Goal: Task Accomplishment & Management: Manage account settings

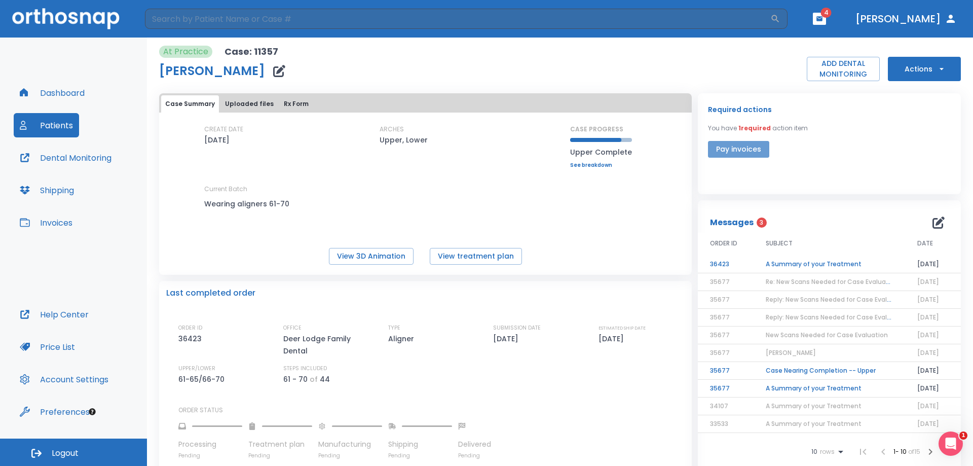
click at [731, 145] on button "Pay invoices" at bounding box center [738, 149] width 61 height 17
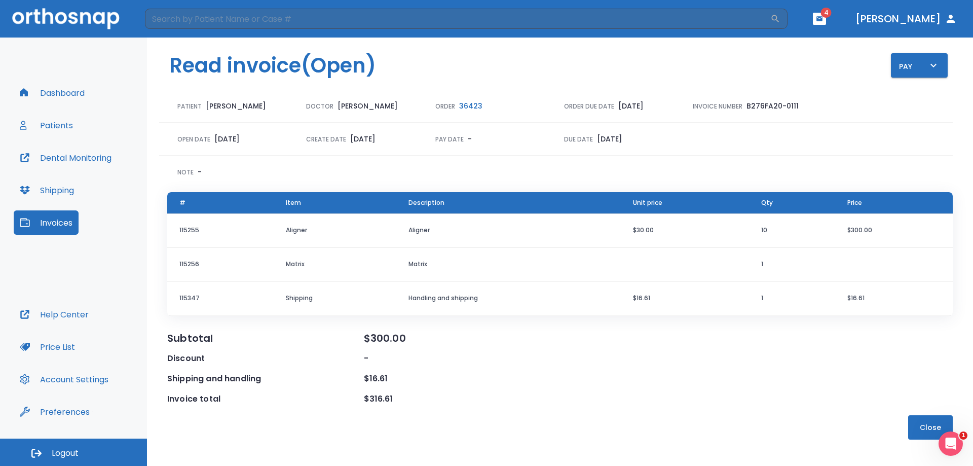
click at [826, 18] on button "button" at bounding box center [819, 19] width 13 height 12
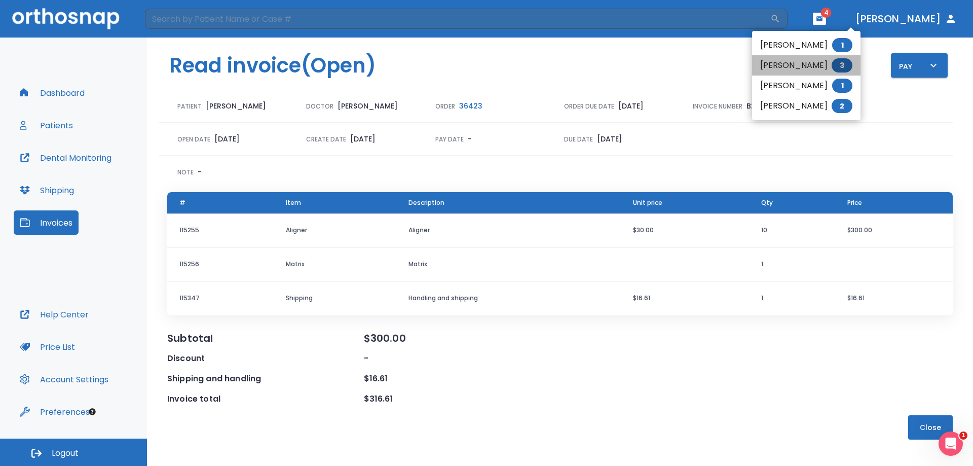
click at [806, 65] on li "[PERSON_NAME] 3" at bounding box center [806, 65] width 108 height 20
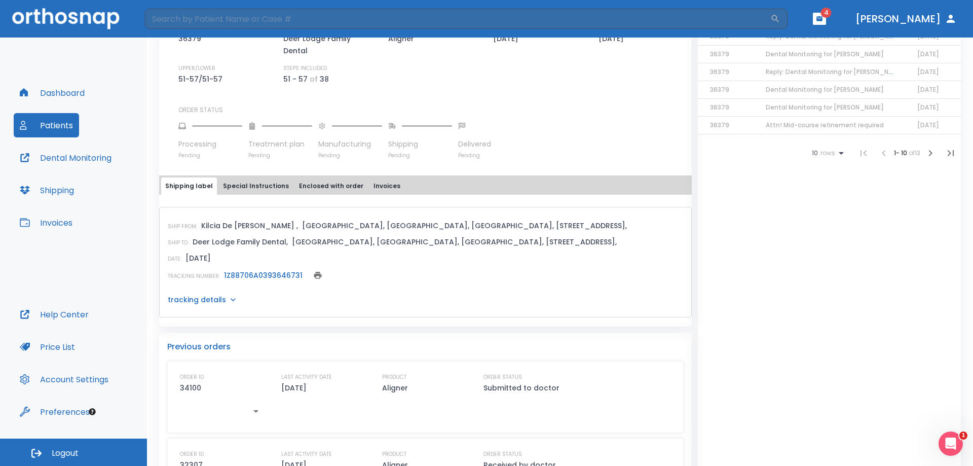
scroll to position [304, 0]
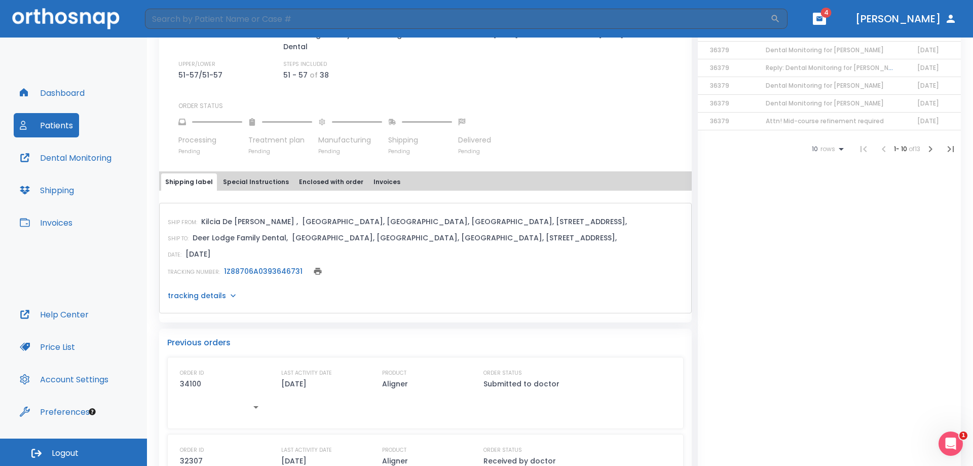
click at [246, 270] on link "1Z88706A0393646731" at bounding box center [263, 271] width 79 height 10
click at [266, 180] on button "Special Instructions" at bounding box center [256, 181] width 74 height 17
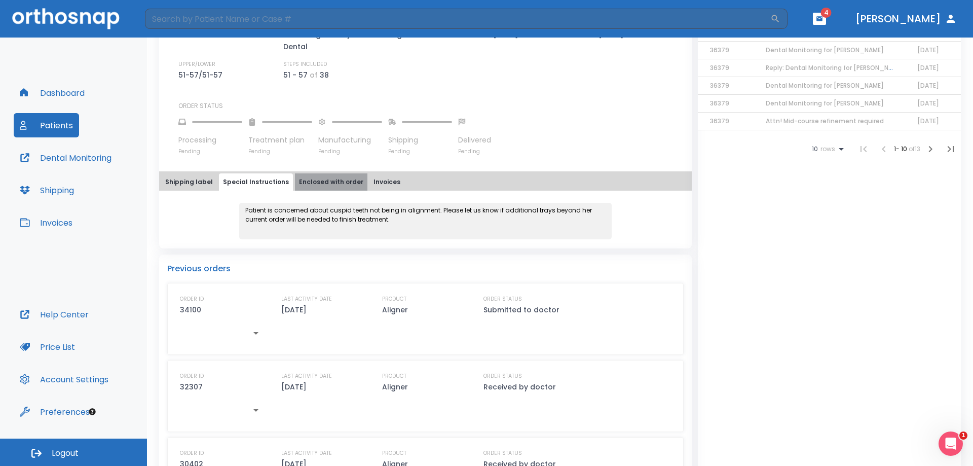
click at [335, 182] on button "Enclosed with order" at bounding box center [331, 181] width 72 height 17
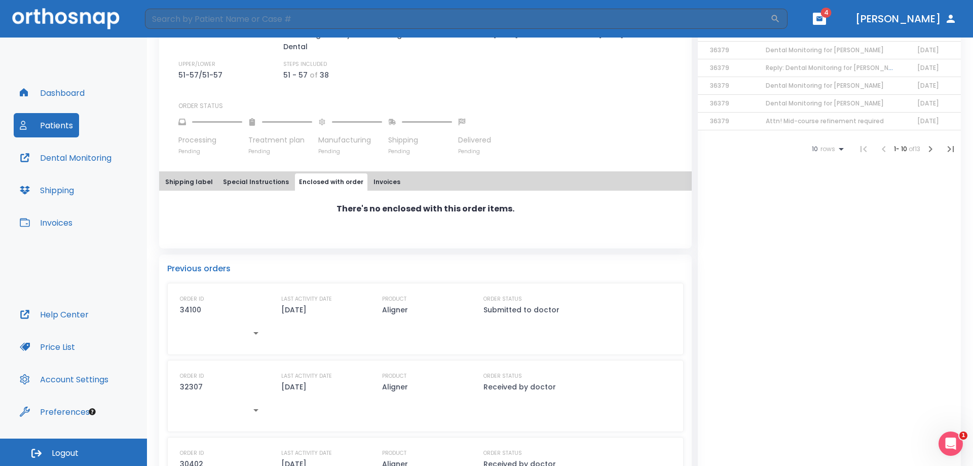
click at [197, 184] on button "Shipping label" at bounding box center [189, 181] width 56 height 17
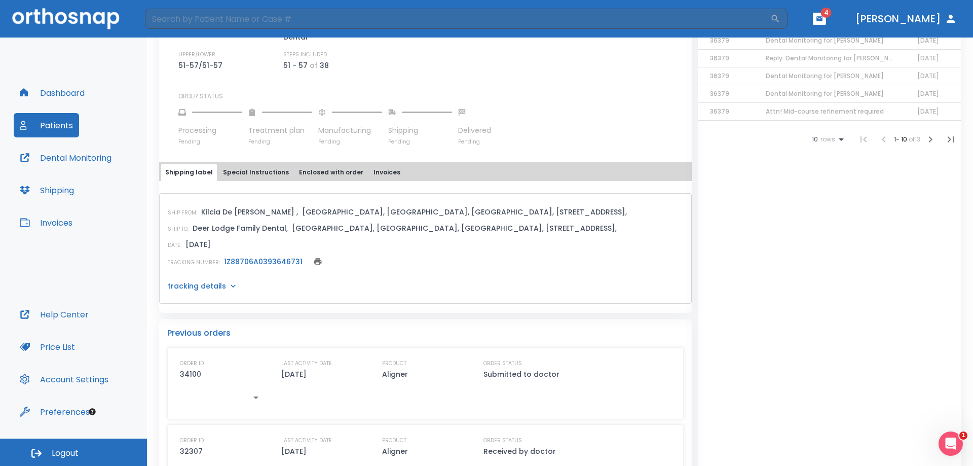
scroll to position [0, 0]
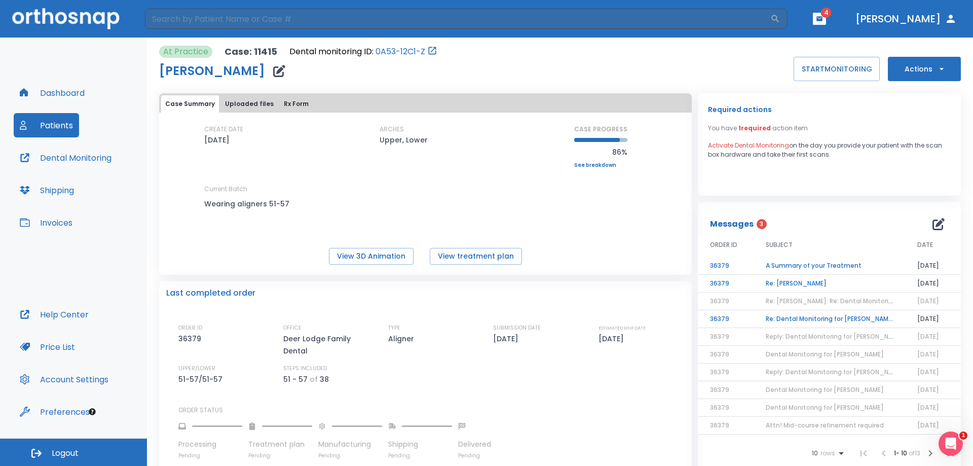
click at [830, 265] on td "A Summary of your Treatment" at bounding box center [830, 266] width 152 height 18
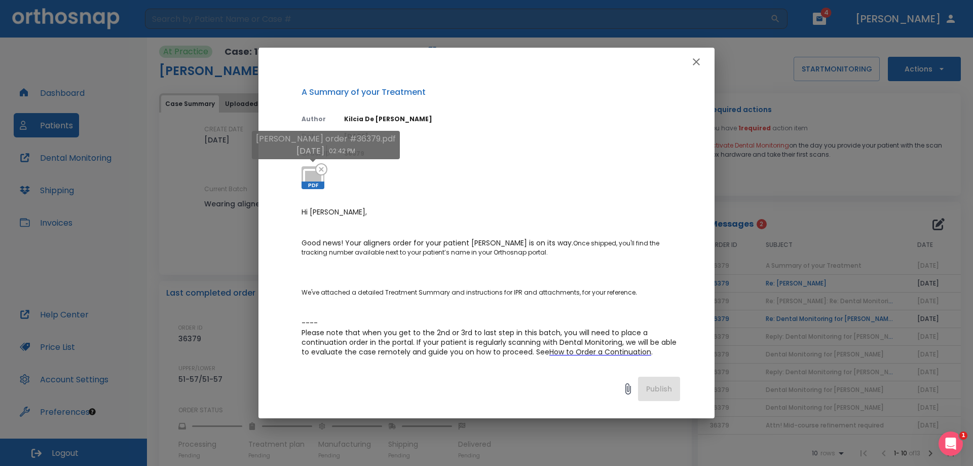
click at [312, 181] on span "PDF" at bounding box center [313, 185] width 23 height 8
click at [697, 60] on icon "button" at bounding box center [696, 62] width 12 height 12
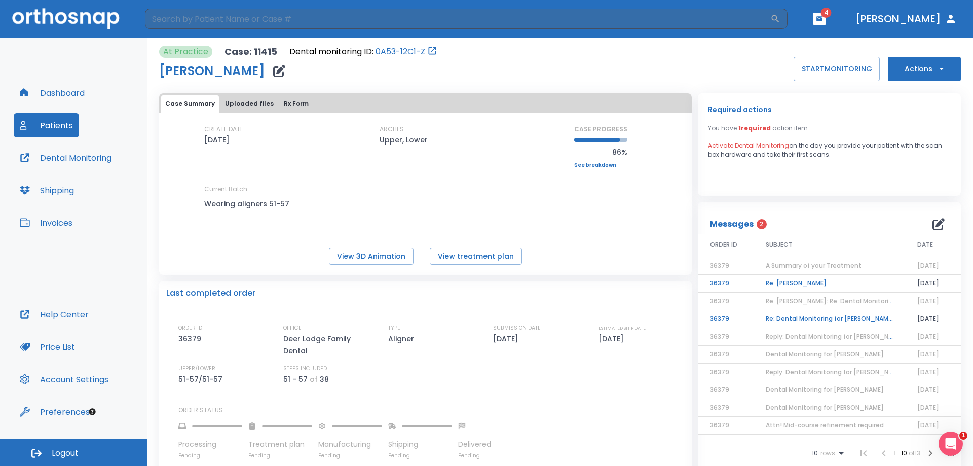
click at [783, 279] on td "Re: [PERSON_NAME]" at bounding box center [830, 284] width 152 height 18
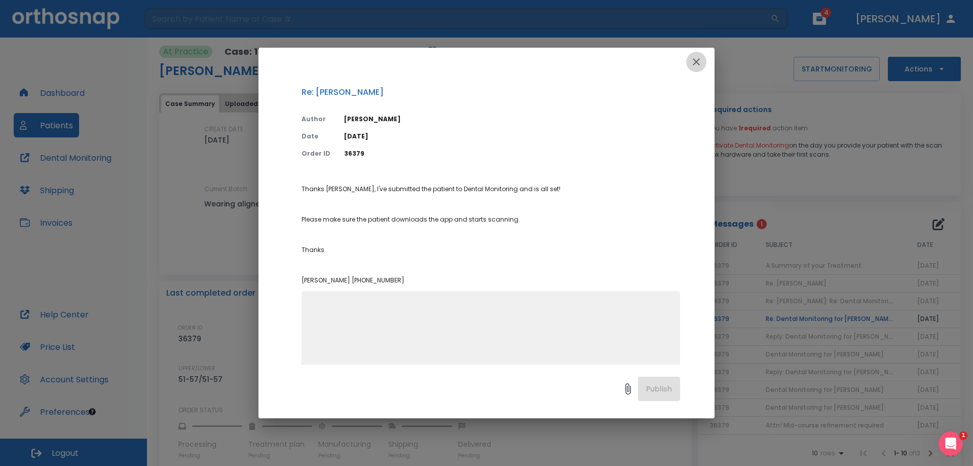
click at [696, 63] on icon "button" at bounding box center [696, 61] width 7 height 7
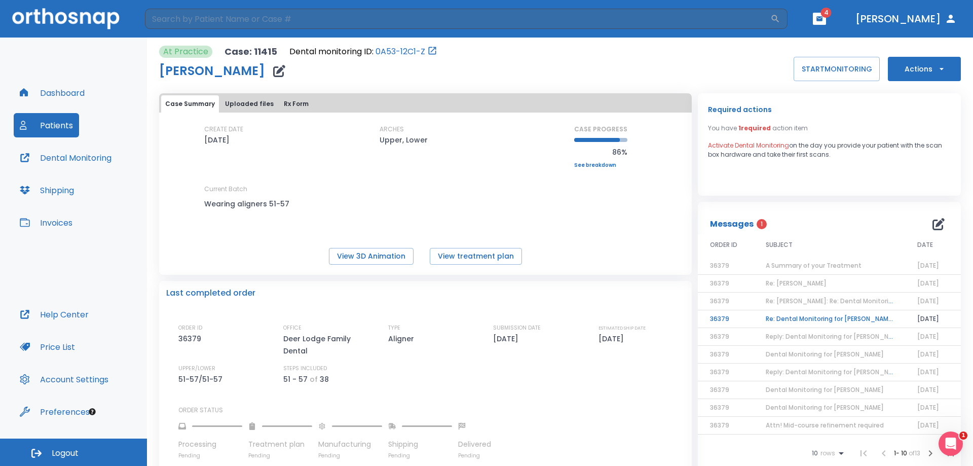
click at [847, 319] on td "Re: Dental Monitoring for [PERSON_NAME]" at bounding box center [830, 319] width 152 height 18
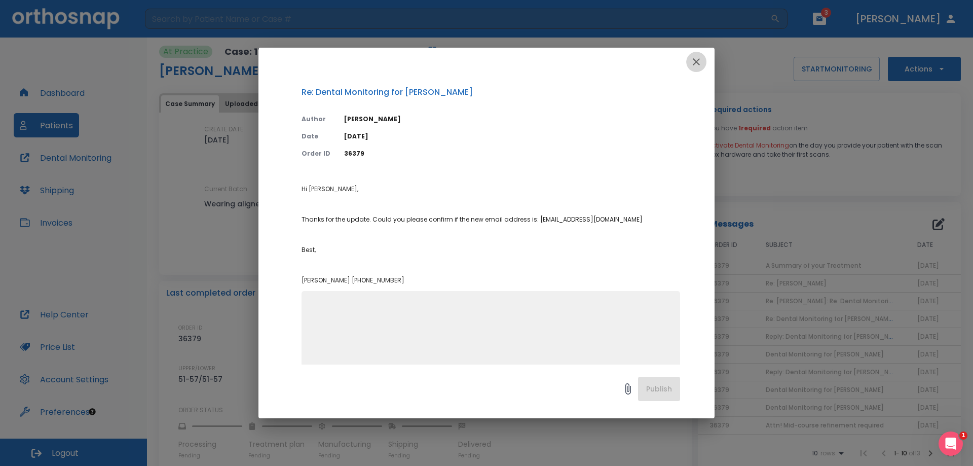
click at [695, 60] on icon "button" at bounding box center [696, 61] width 7 height 7
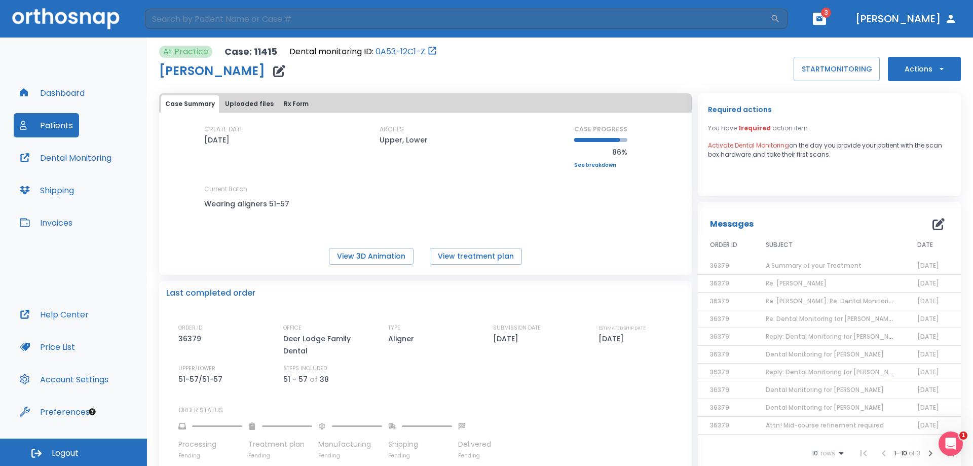
click at [817, 279] on td "Re: [PERSON_NAME]" at bounding box center [830, 284] width 152 height 18
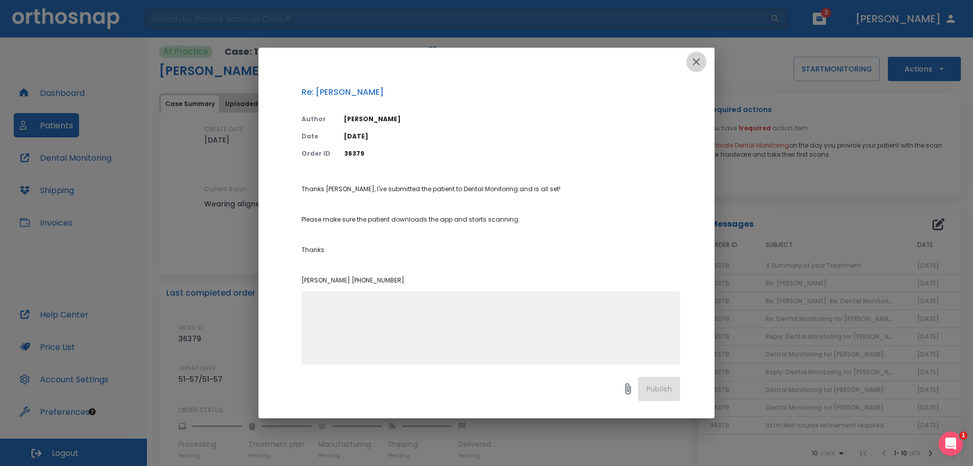
click at [698, 59] on icon "button" at bounding box center [696, 62] width 12 height 12
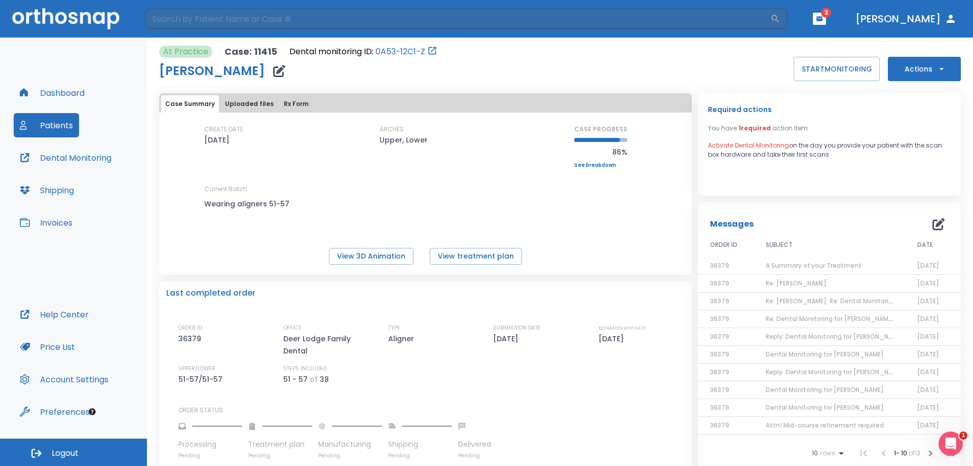
click at [823, 21] on icon "button" at bounding box center [820, 18] width 6 height 5
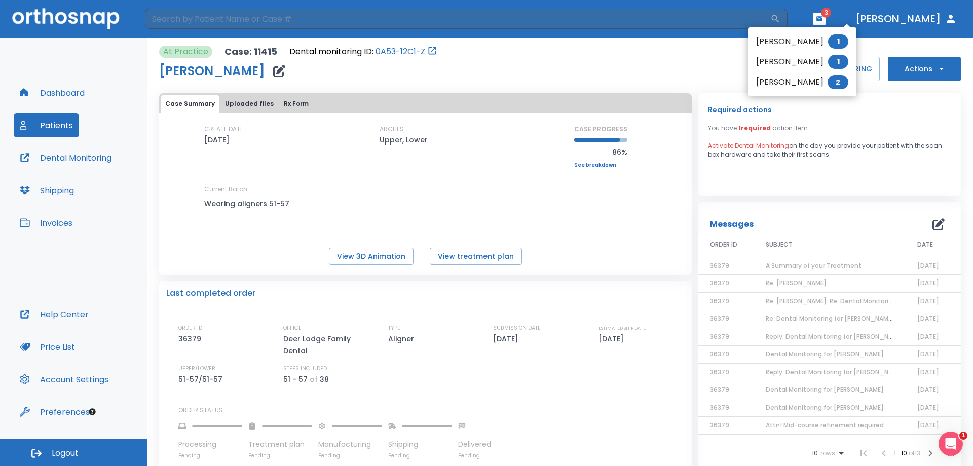
click at [807, 59] on li "[PERSON_NAME] 1" at bounding box center [802, 62] width 108 height 20
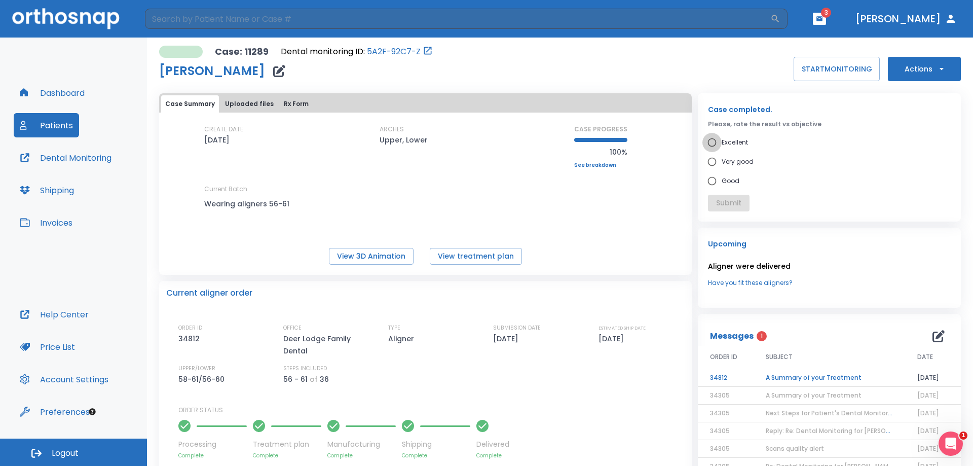
drag, startPoint x: 706, startPoint y: 142, endPoint x: 718, endPoint y: 156, distance: 18.3
click at [706, 142] on input "Excellent" at bounding box center [712, 142] width 19 height 19
radio input "true"
click at [734, 202] on button "Submit" at bounding box center [729, 203] width 42 height 17
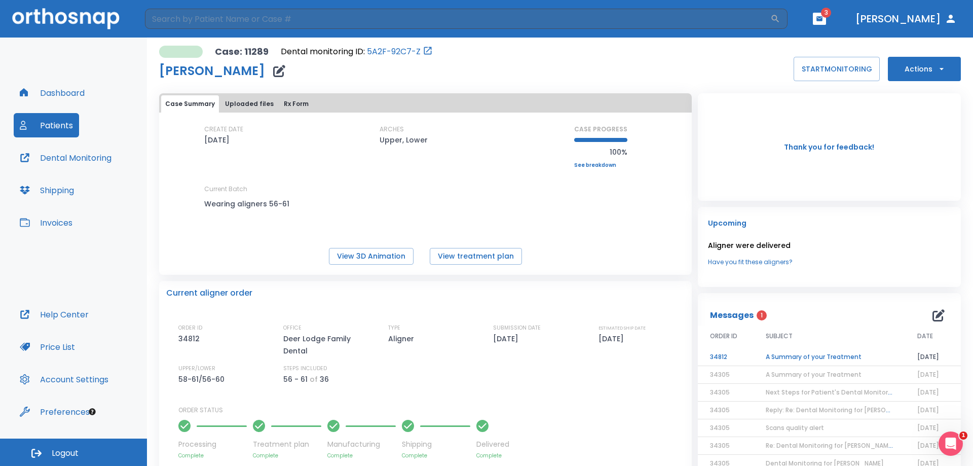
click at [830, 354] on td "A Summary of your Treatment" at bounding box center [830, 357] width 152 height 18
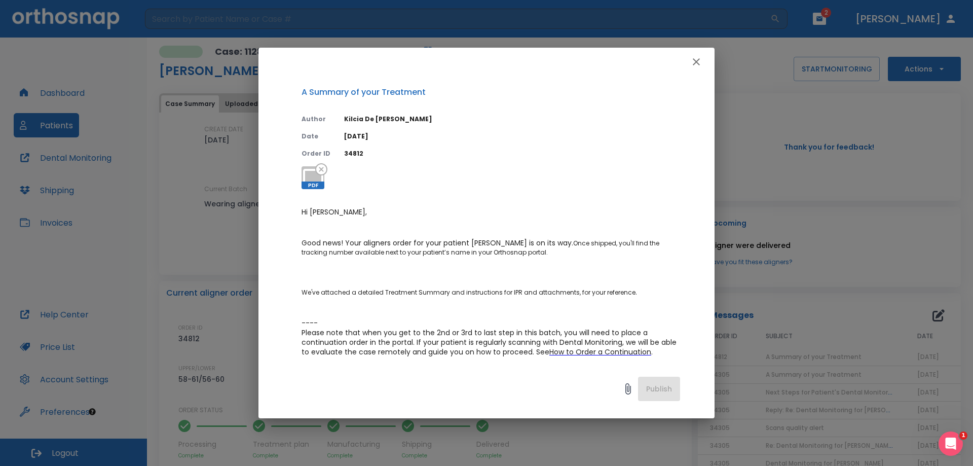
click at [698, 62] on icon "button" at bounding box center [696, 61] width 7 height 7
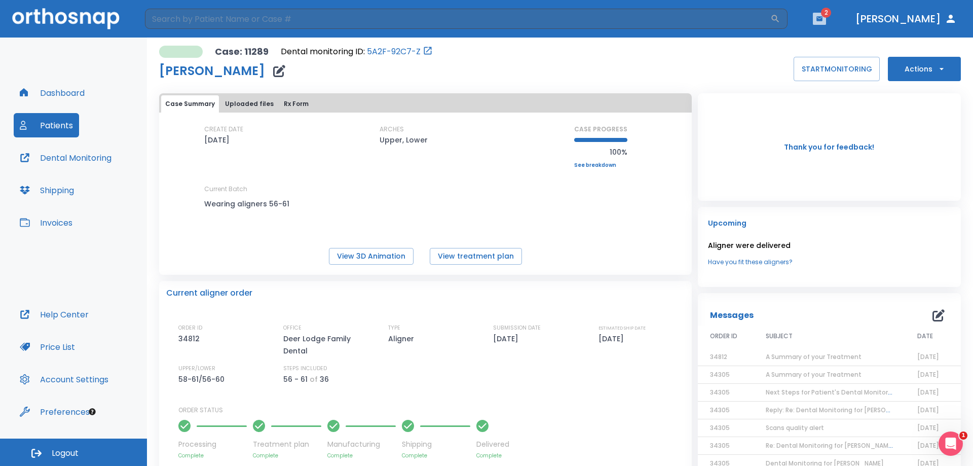
click at [823, 17] on icon "button" at bounding box center [820, 18] width 6 height 5
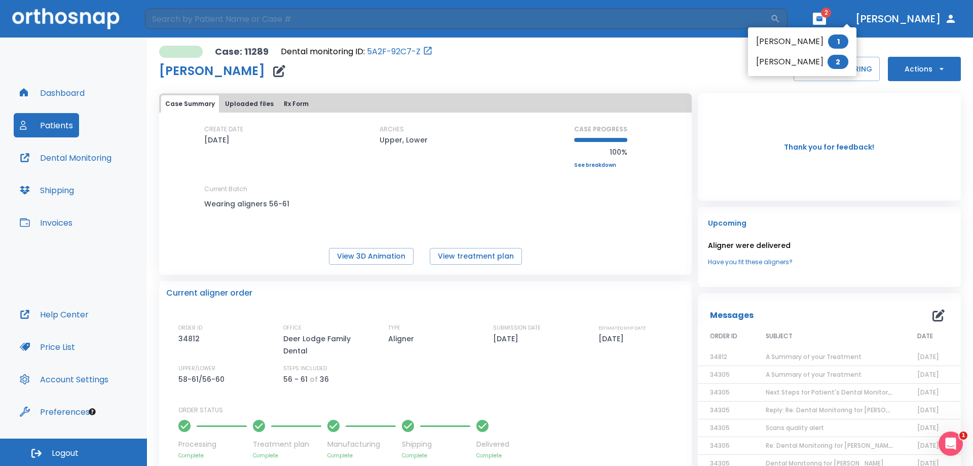
click at [800, 42] on li "[PERSON_NAME] 1" at bounding box center [802, 41] width 108 height 20
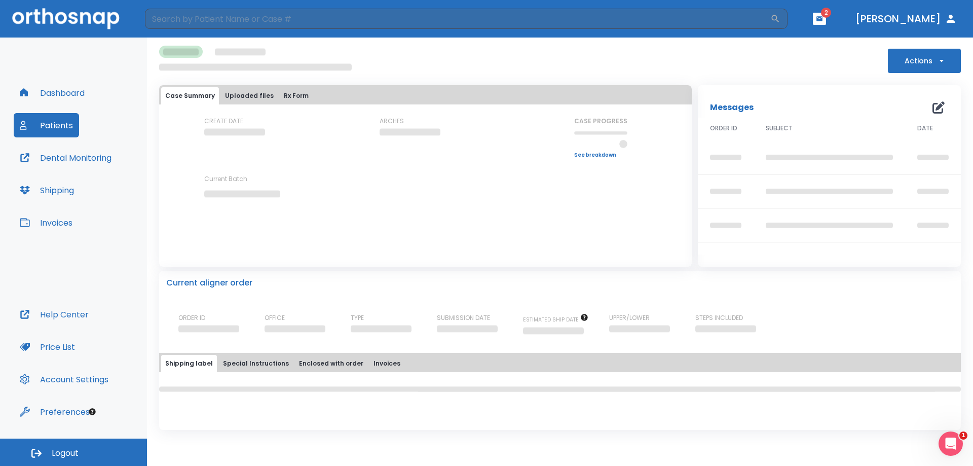
click at [823, 15] on icon "button" at bounding box center [819, 18] width 7 height 7
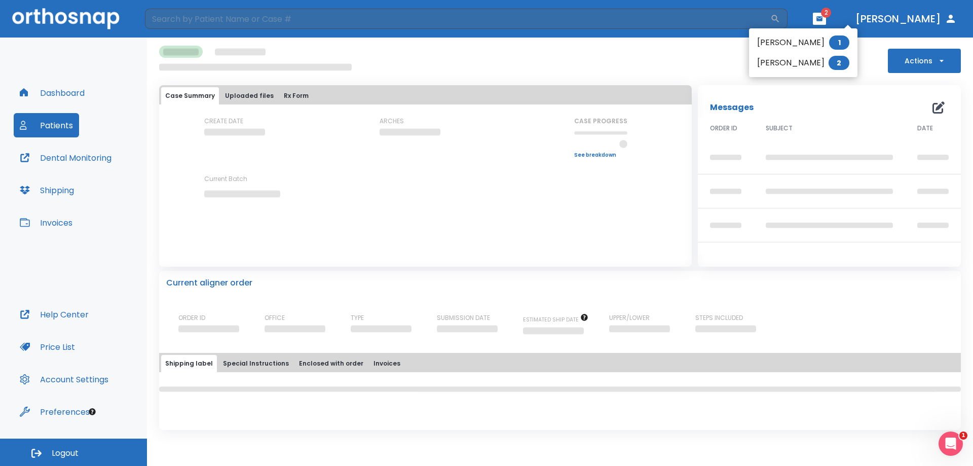
click at [813, 59] on li "[PERSON_NAME] 2" at bounding box center [803, 63] width 108 height 20
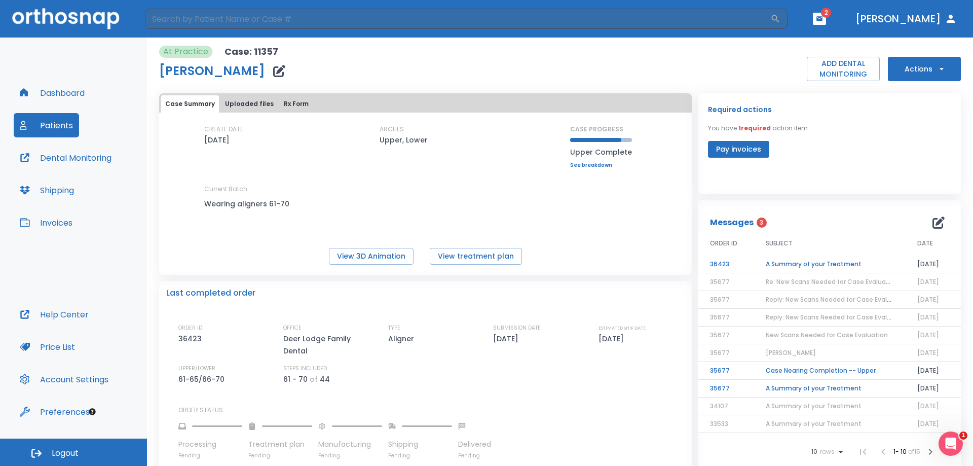
click at [748, 151] on button "Pay invoices" at bounding box center [738, 149] width 61 height 17
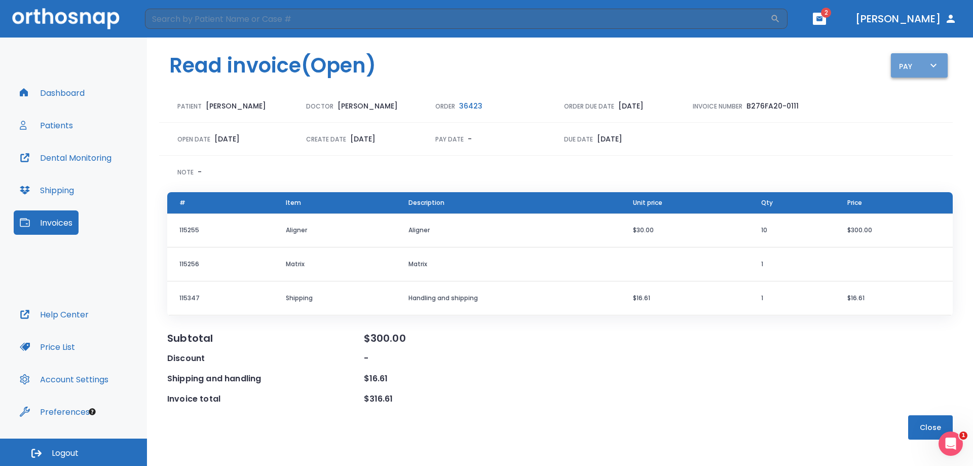
click at [915, 67] on div "Pay" at bounding box center [919, 65] width 41 height 13
click at [921, 92] on p "Pay online by CC" at bounding box center [925, 94] width 52 height 9
click at [823, 20] on icon "button" at bounding box center [820, 18] width 6 height 5
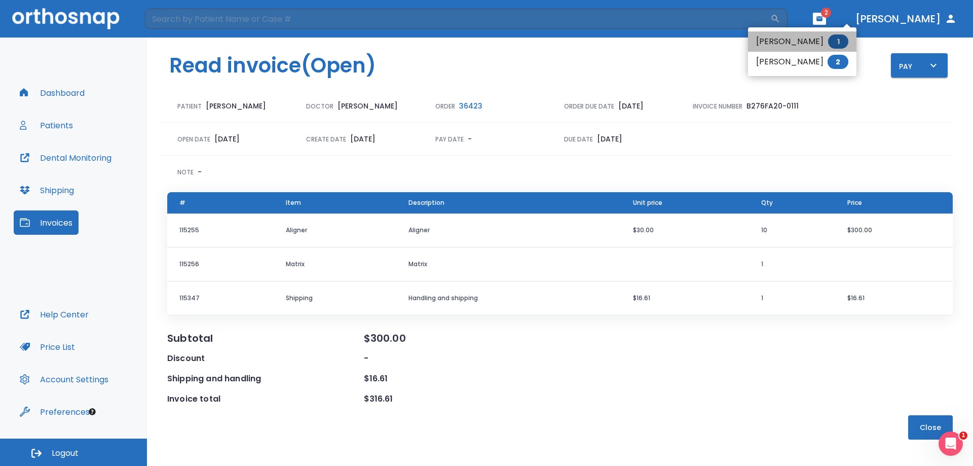
click at [815, 42] on li "[PERSON_NAME] 1" at bounding box center [802, 41] width 108 height 20
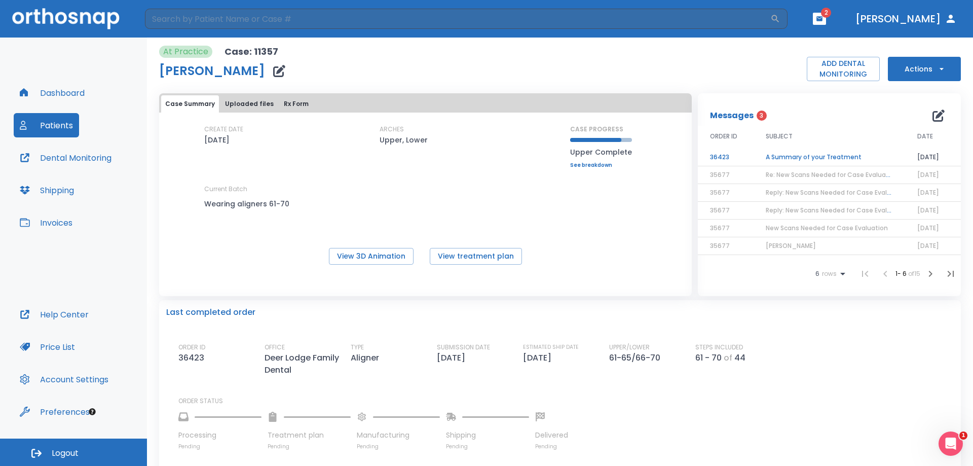
click at [795, 154] on td "A Summary of your Treatment" at bounding box center [830, 158] width 152 height 18
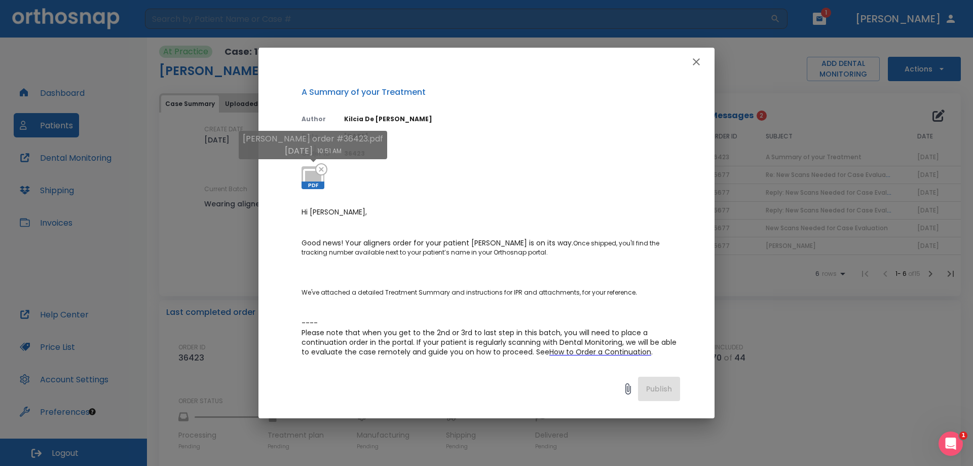
click at [309, 182] on span "PDF" at bounding box center [313, 185] width 23 height 8
click at [700, 68] on button "button" at bounding box center [696, 62] width 20 height 20
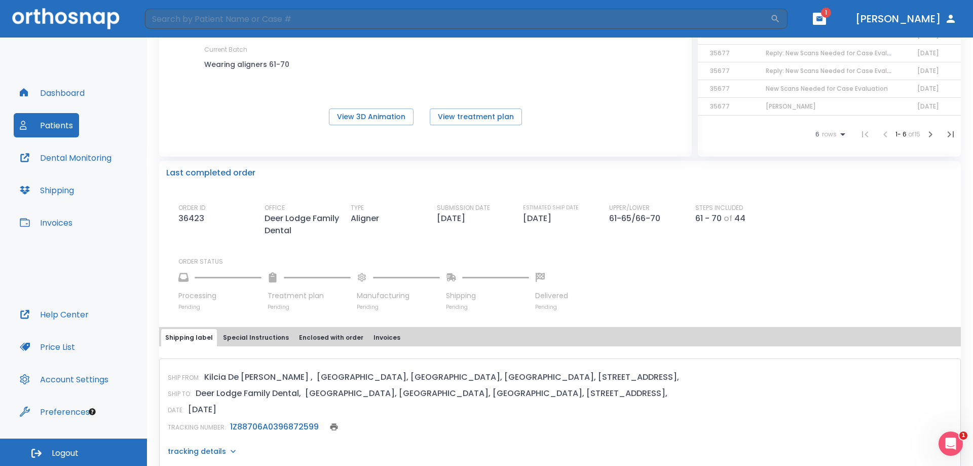
scroll to position [51, 0]
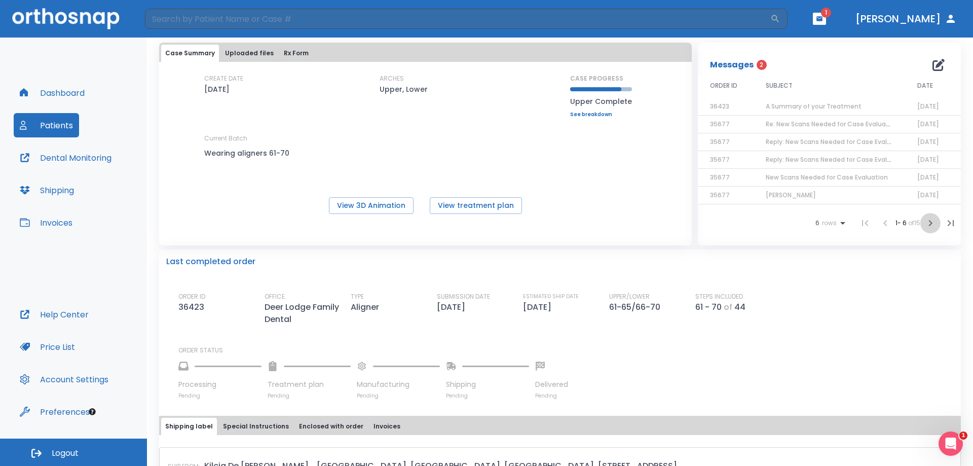
click at [925, 223] on icon "button" at bounding box center [931, 223] width 12 height 12
click at [826, 121] on td "A Summary of your Treatment" at bounding box center [830, 125] width 152 height 18
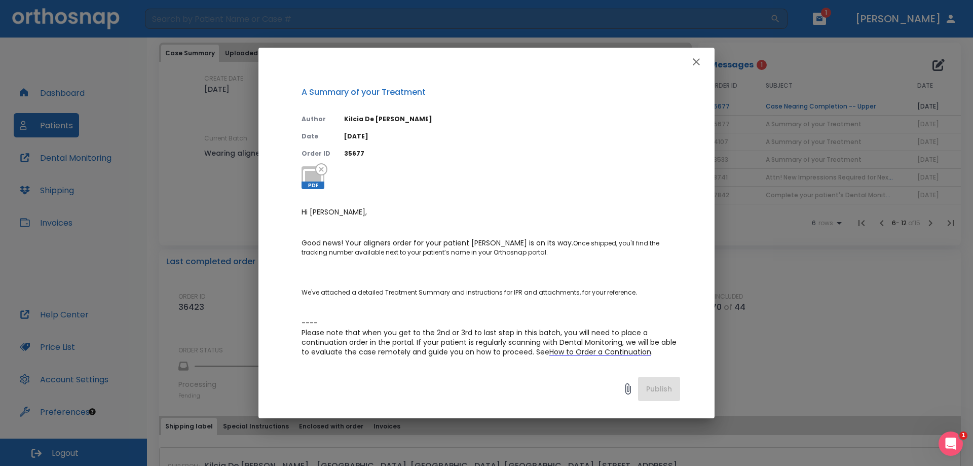
click at [694, 55] on button "button" at bounding box center [696, 62] width 20 height 20
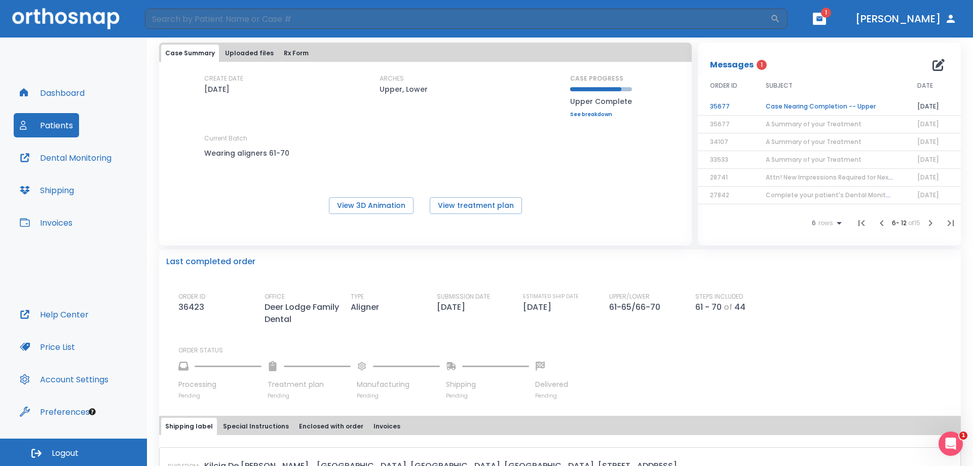
click at [847, 108] on td "Case Nearing Completion -- Upper" at bounding box center [830, 107] width 152 height 18
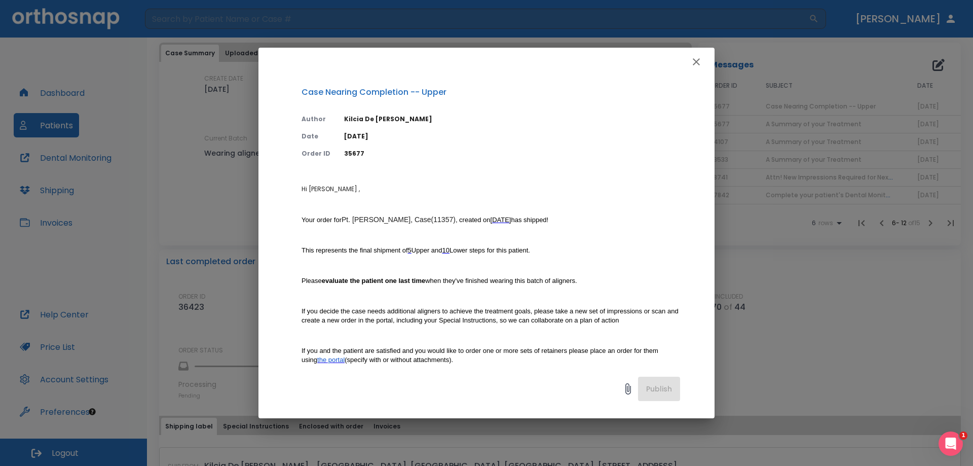
click at [694, 63] on icon "button" at bounding box center [696, 62] width 12 height 12
